Goal: Task Accomplishment & Management: Use online tool/utility

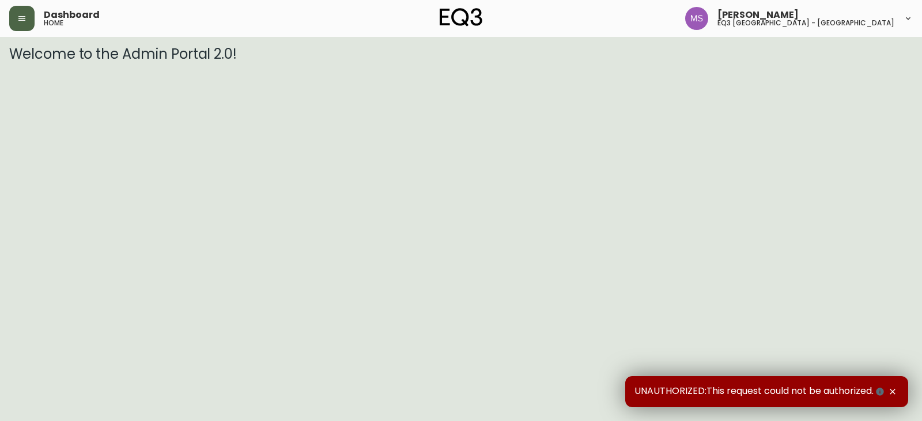
click at [13, 19] on button "button" at bounding box center [21, 18] width 25 height 25
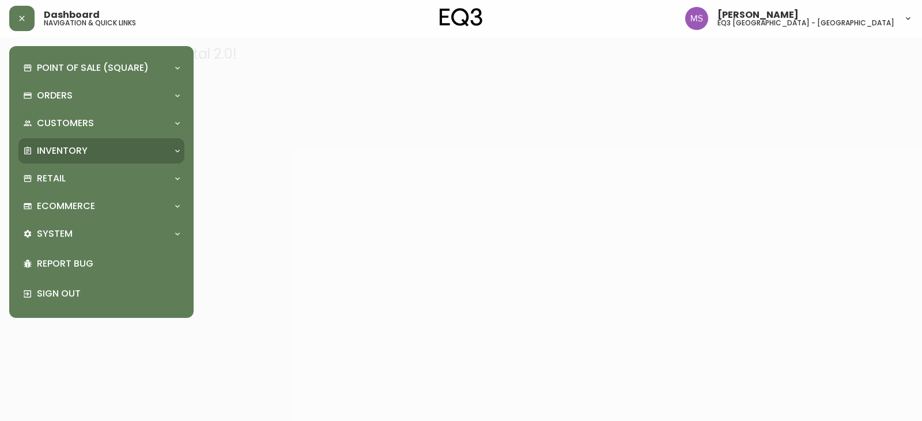
click at [86, 153] on p "Inventory" at bounding box center [62, 151] width 51 height 13
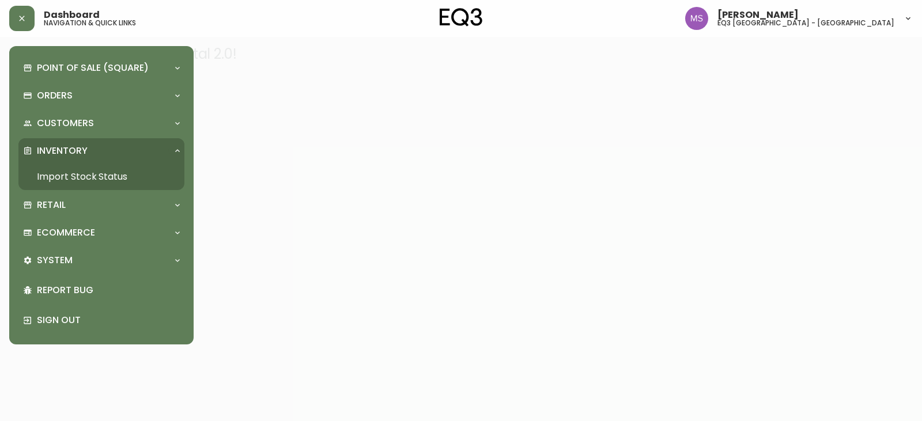
click at [86, 173] on link "Import Stock Status" at bounding box center [101, 177] width 166 height 27
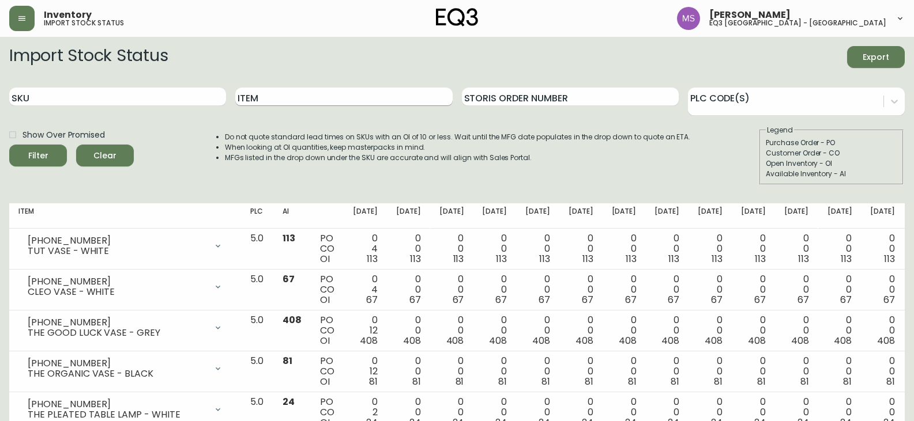
click at [318, 97] on input "Item" at bounding box center [343, 97] width 217 height 18
type input "TERRA"
click at [9, 145] on button "Filter" at bounding box center [38, 156] width 58 height 22
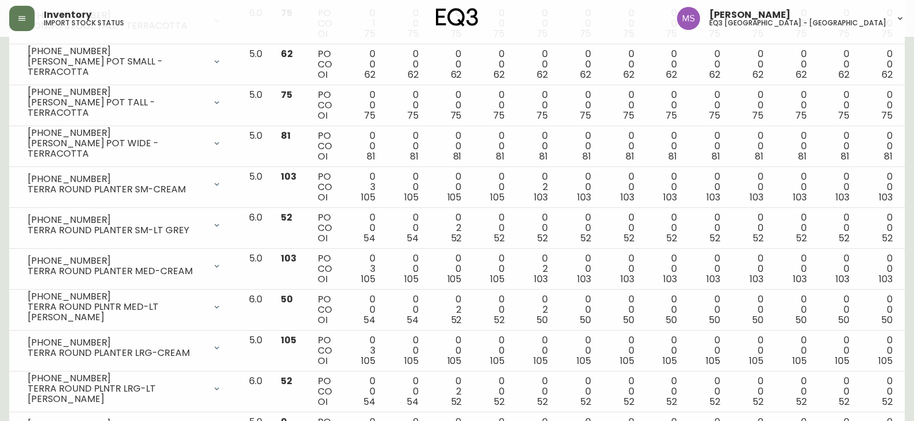
scroll to position [646, 0]
